Goal: Task Accomplishment & Management: Use online tool/utility

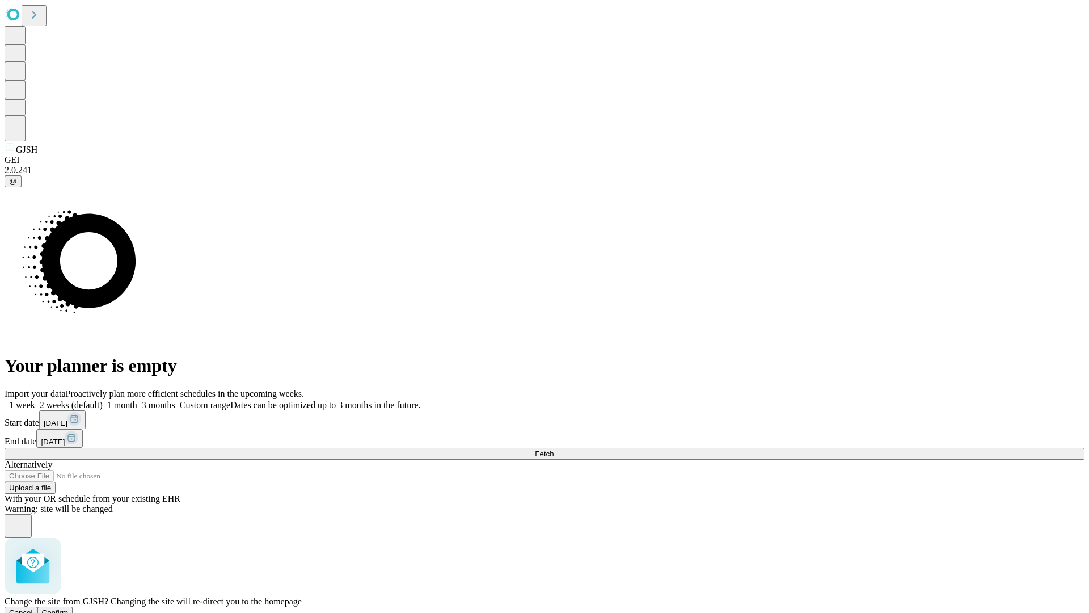
click at [69, 608] on span "Confirm" at bounding box center [55, 612] width 27 height 9
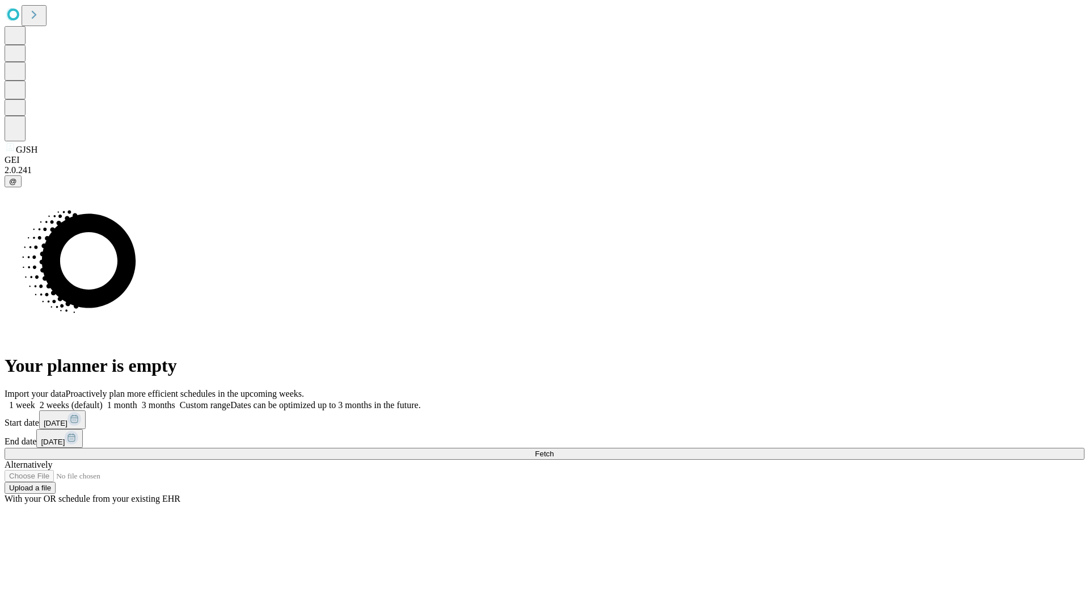
click at [35, 400] on label "1 week" at bounding box center [20, 405] width 31 height 10
click at [554, 449] on span "Fetch" at bounding box center [544, 453] width 19 height 9
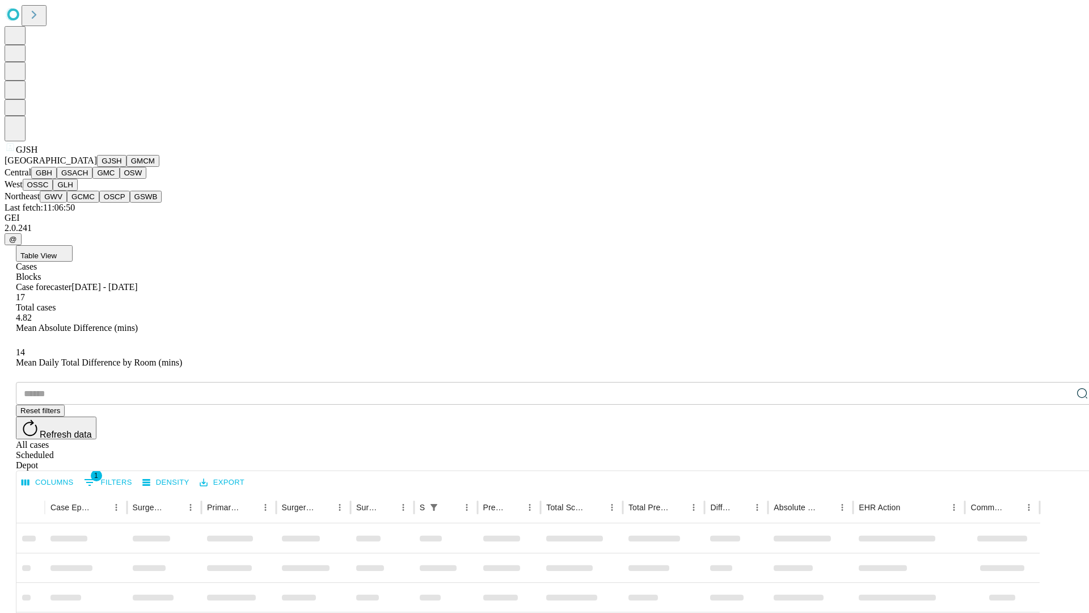
click at [126, 167] on button "GMCM" at bounding box center [142, 161] width 33 height 12
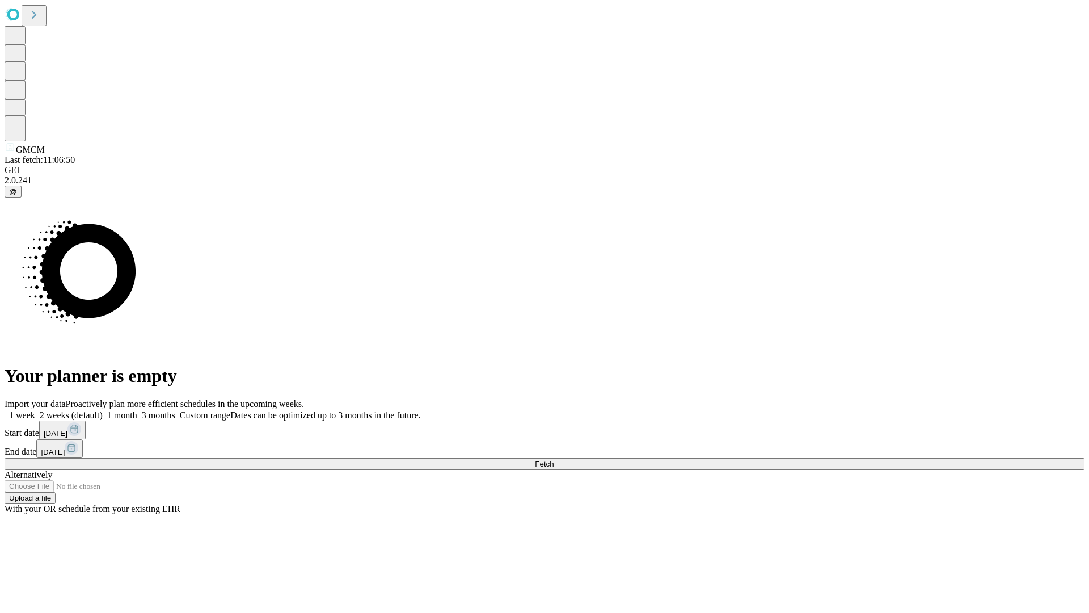
click at [35, 410] on label "1 week" at bounding box center [20, 415] width 31 height 10
click at [554, 459] on span "Fetch" at bounding box center [544, 463] width 19 height 9
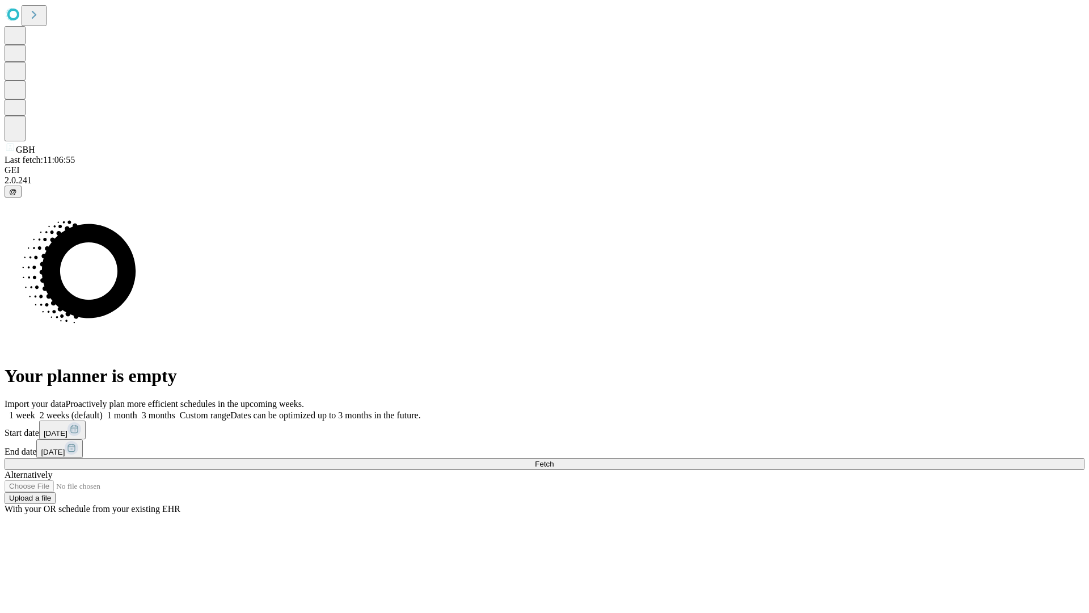
click at [35, 410] on label "1 week" at bounding box center [20, 415] width 31 height 10
click at [554, 459] on span "Fetch" at bounding box center [544, 463] width 19 height 9
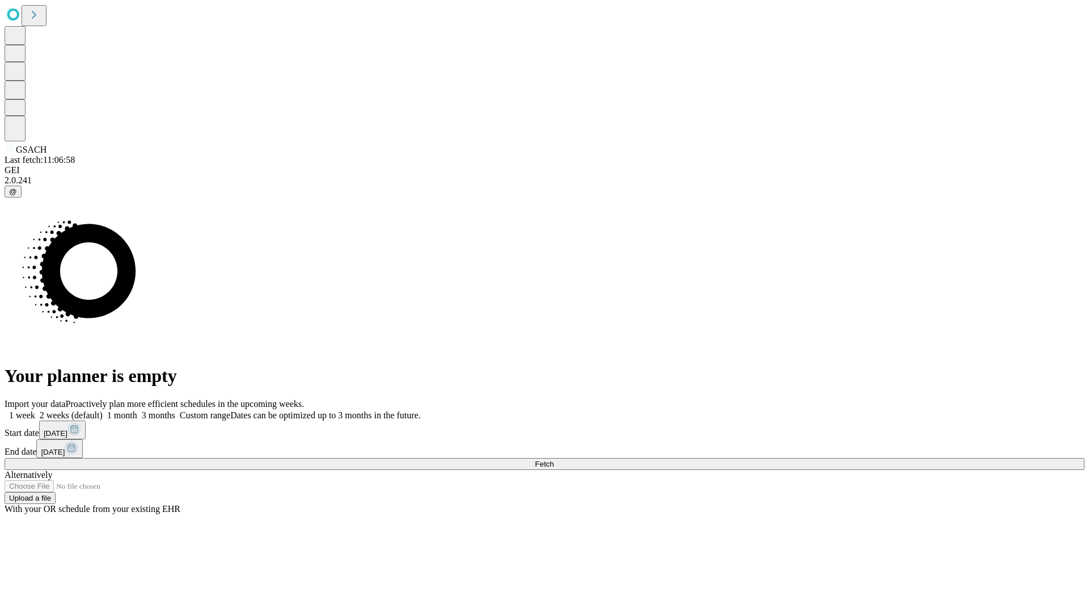
click at [35, 410] on label "1 week" at bounding box center [20, 415] width 31 height 10
click at [554, 459] on span "Fetch" at bounding box center [544, 463] width 19 height 9
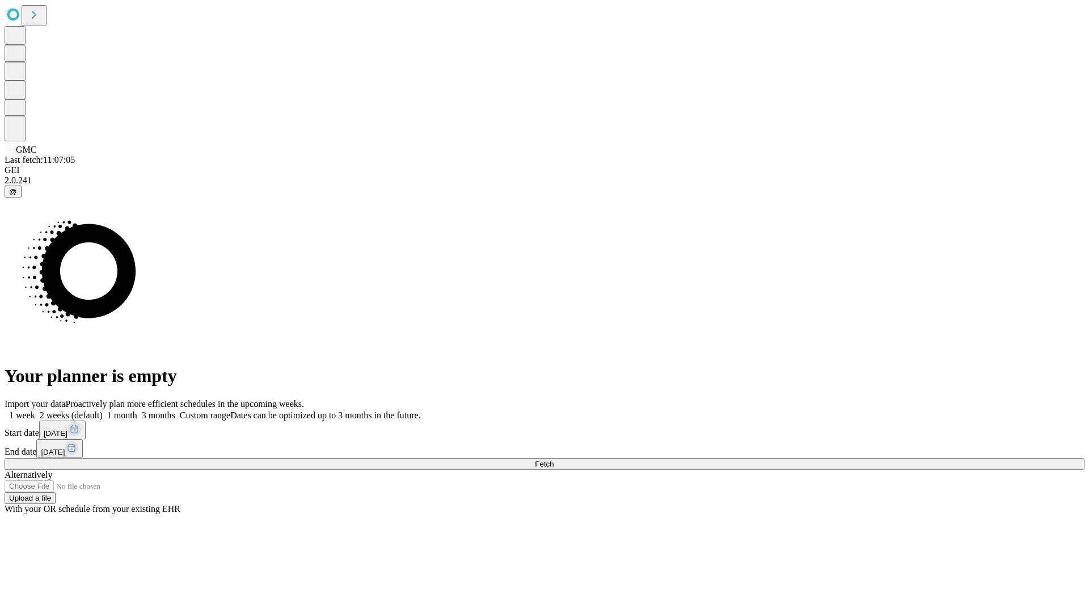
click at [35, 410] on label "1 week" at bounding box center [20, 415] width 31 height 10
click at [554, 459] on span "Fetch" at bounding box center [544, 463] width 19 height 9
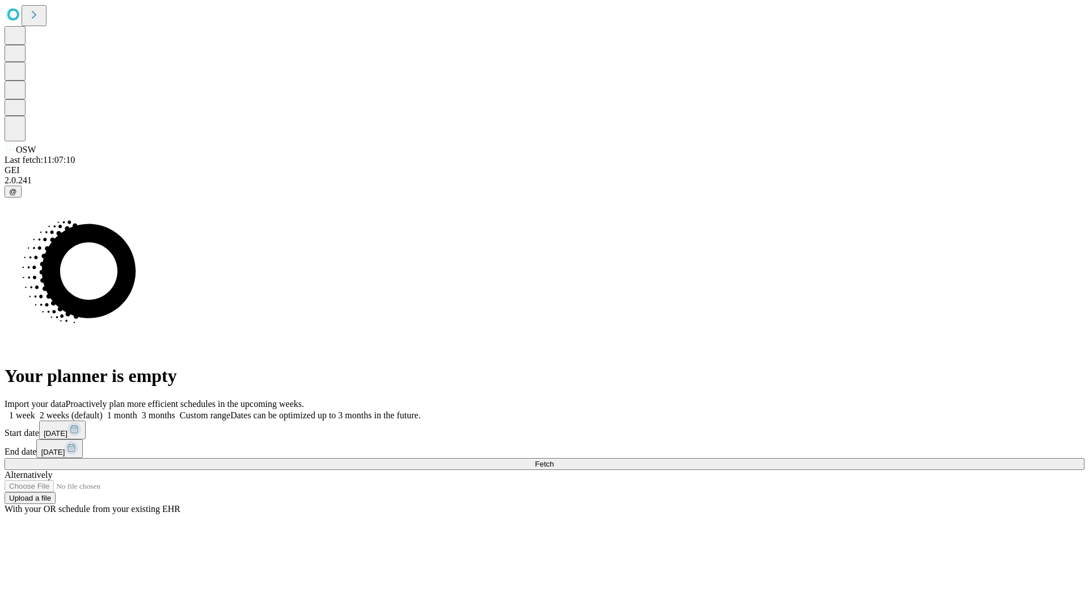
click at [35, 410] on label "1 week" at bounding box center [20, 415] width 31 height 10
click at [554, 459] on span "Fetch" at bounding box center [544, 463] width 19 height 9
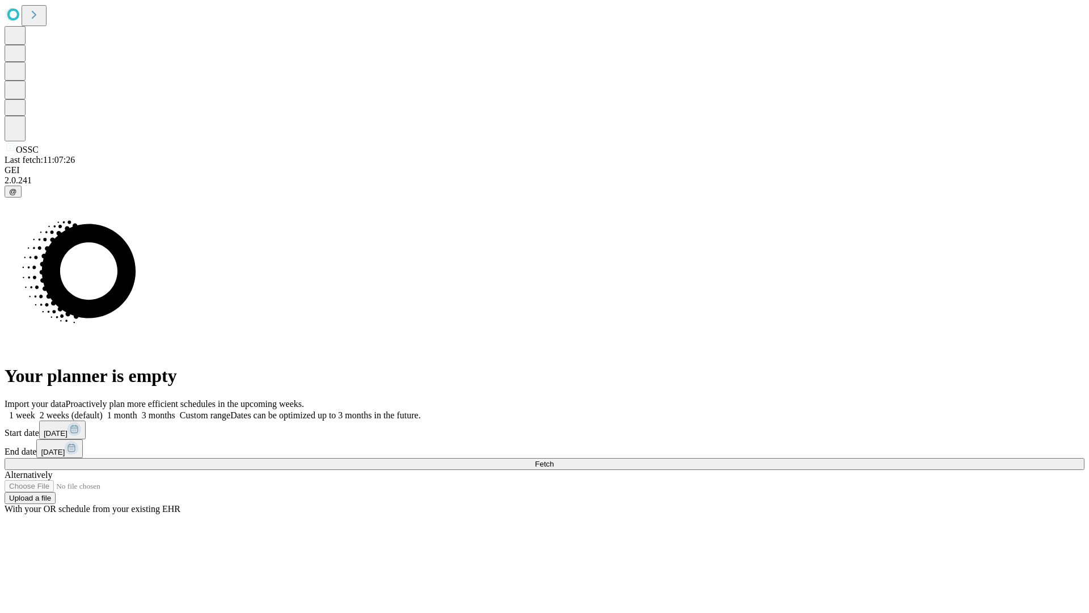
click at [35, 410] on label "1 week" at bounding box center [20, 415] width 31 height 10
click at [554, 459] on span "Fetch" at bounding box center [544, 463] width 19 height 9
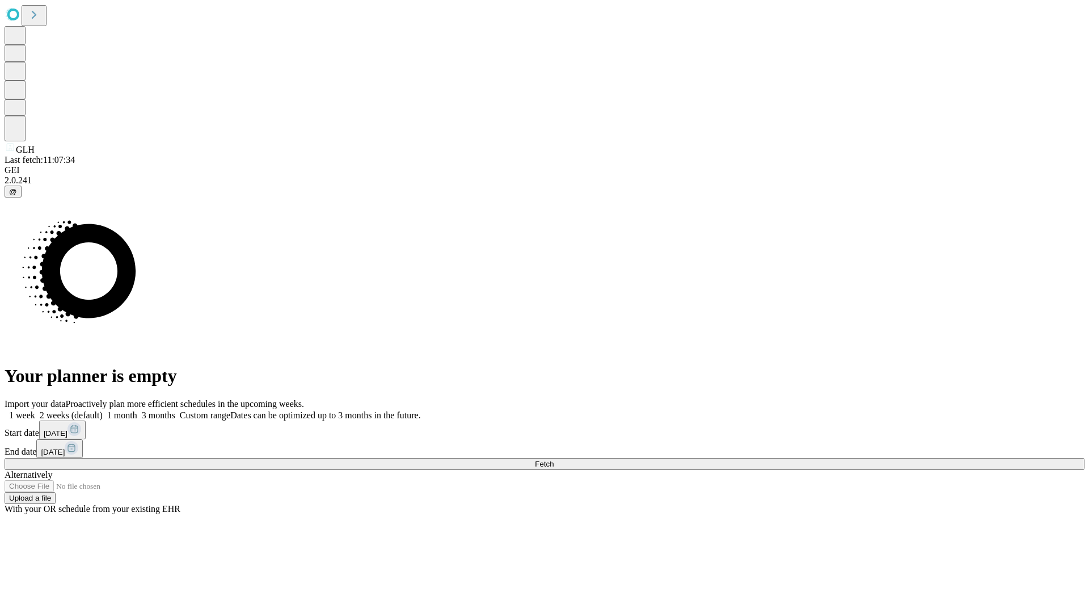
click at [554, 459] on span "Fetch" at bounding box center [544, 463] width 19 height 9
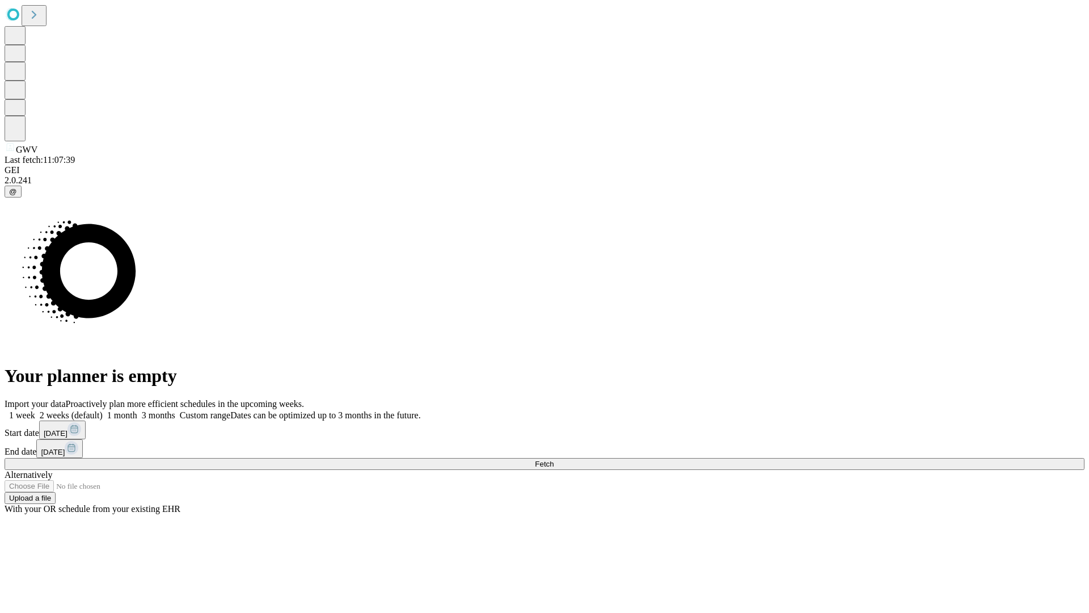
click at [35, 410] on label "1 week" at bounding box center [20, 415] width 31 height 10
click at [554, 459] on span "Fetch" at bounding box center [544, 463] width 19 height 9
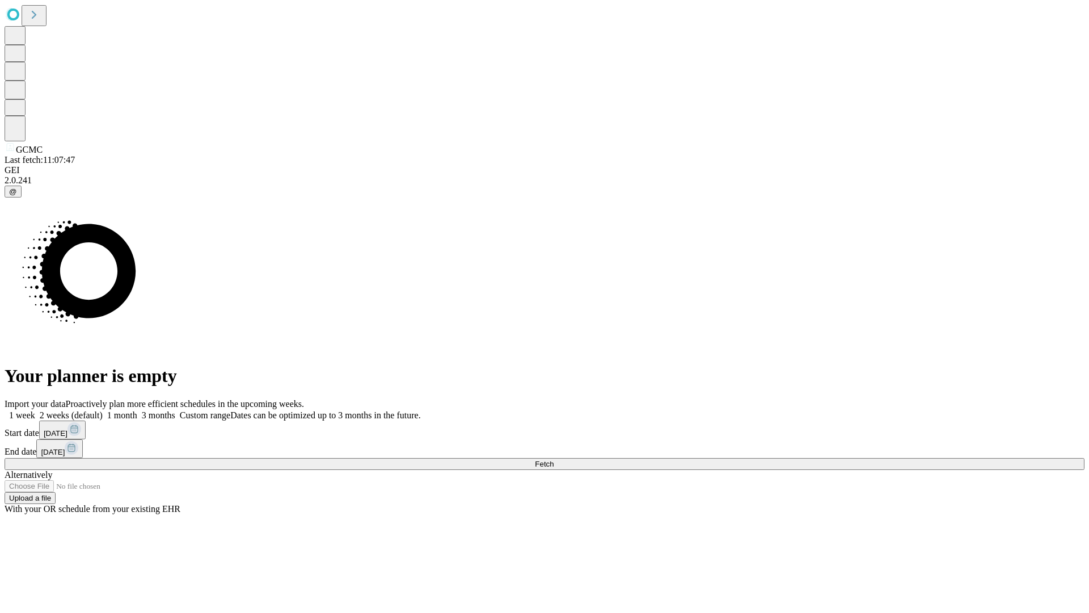
click at [35, 410] on label "1 week" at bounding box center [20, 415] width 31 height 10
click at [554, 459] on span "Fetch" at bounding box center [544, 463] width 19 height 9
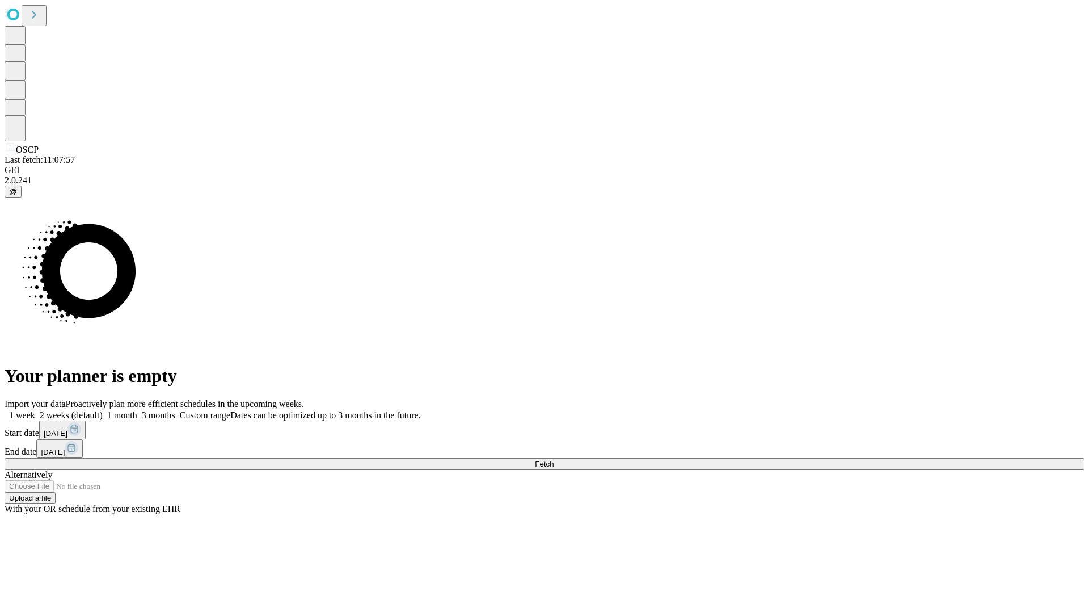
click at [554, 459] on span "Fetch" at bounding box center [544, 463] width 19 height 9
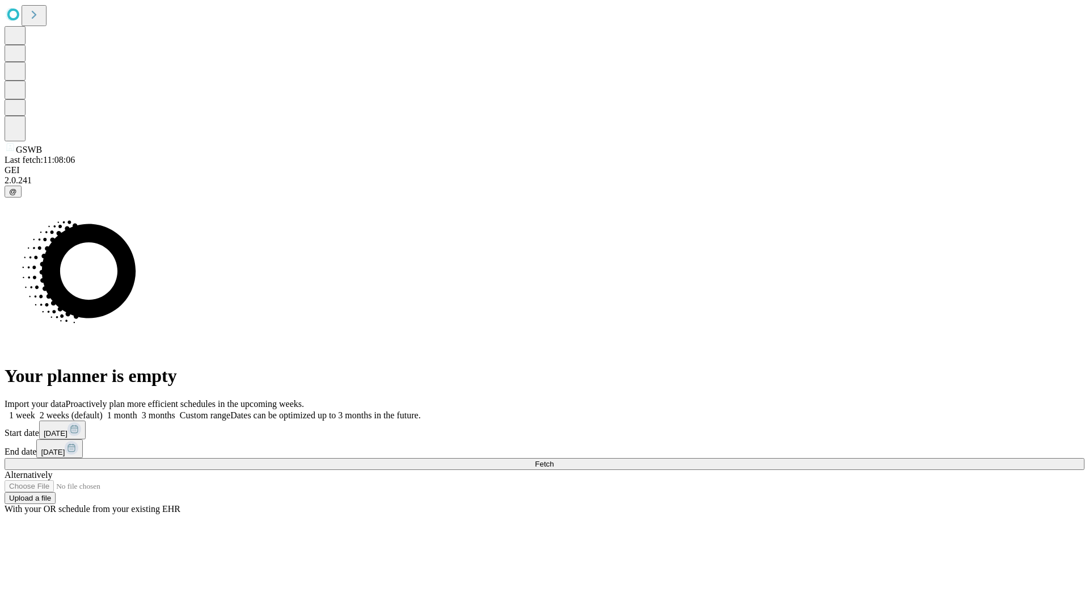
click at [554, 459] on span "Fetch" at bounding box center [544, 463] width 19 height 9
